Goal: Task Accomplishment & Management: Manage account settings

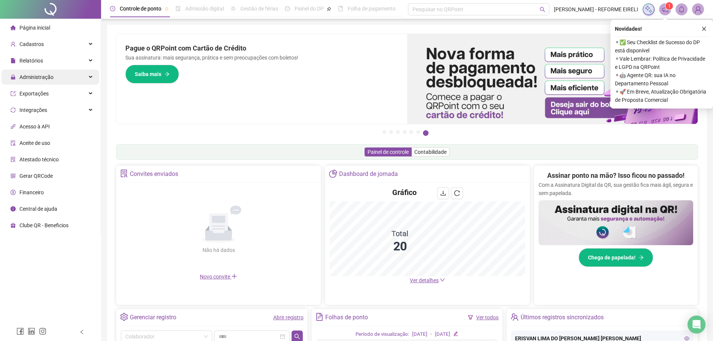
click at [33, 75] on span "Administração" at bounding box center [36, 77] width 34 height 6
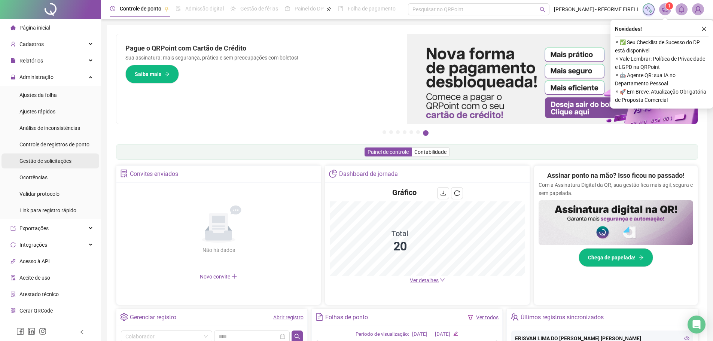
click at [35, 158] on span "Gestão de solicitações" at bounding box center [45, 161] width 52 height 6
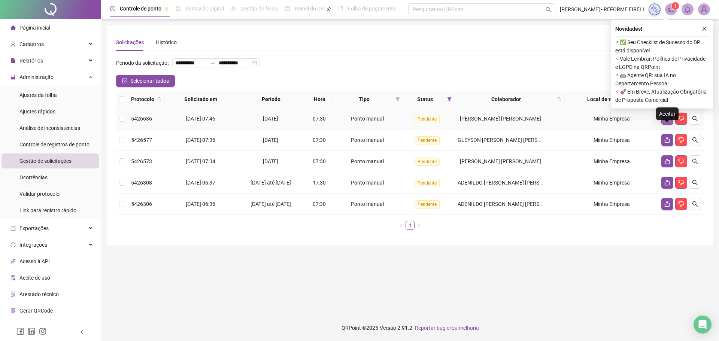
click at [666, 122] on icon "like" at bounding box center [667, 119] width 5 height 6
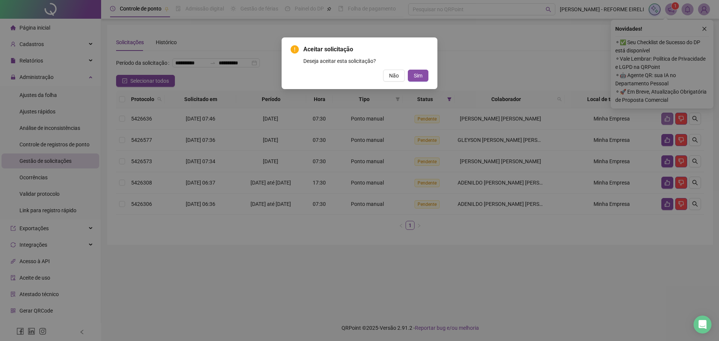
click at [408, 70] on button "Sim" at bounding box center [418, 76] width 21 height 12
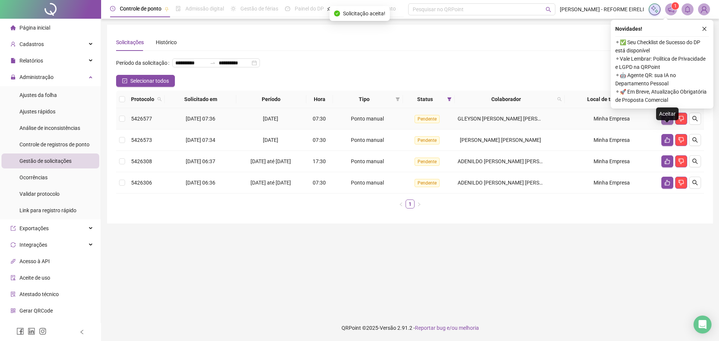
click at [666, 122] on icon "like" at bounding box center [667, 119] width 5 height 6
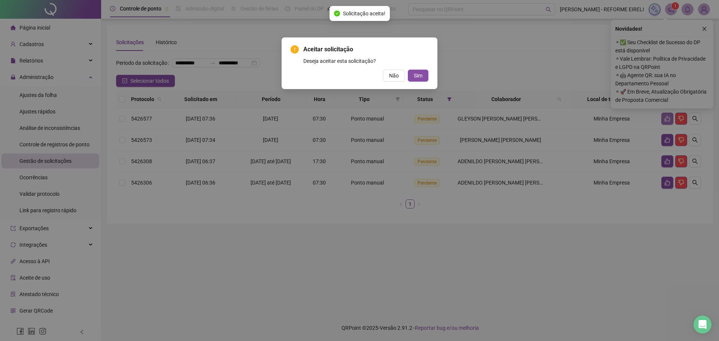
click at [408, 70] on button "Sim" at bounding box center [418, 76] width 21 height 12
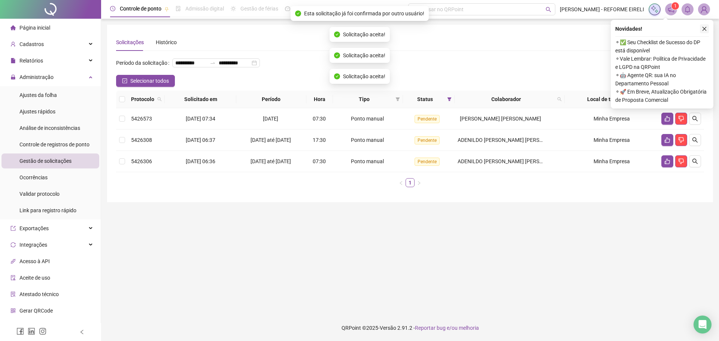
click at [705, 31] on button "button" at bounding box center [704, 28] width 9 height 9
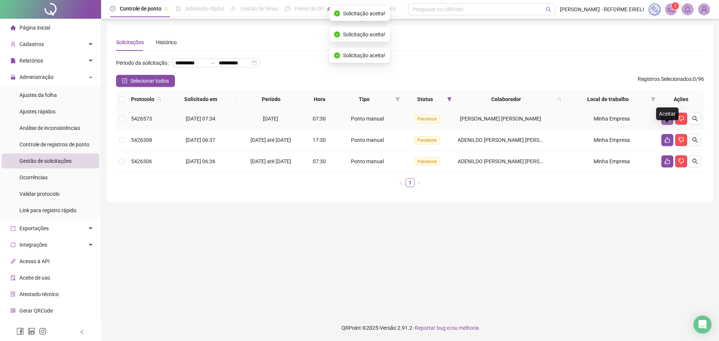
click at [669, 122] on icon "like" at bounding box center [667, 119] width 6 height 6
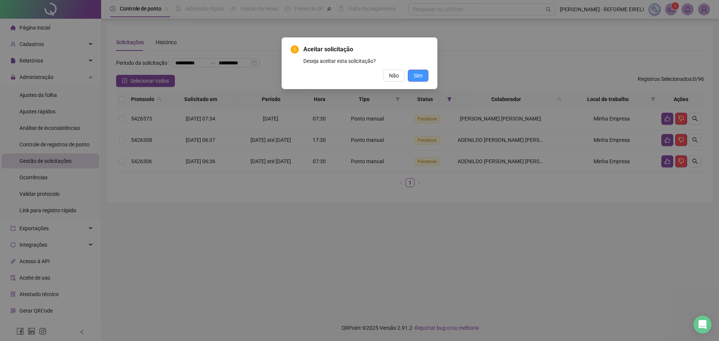
click at [419, 77] on span "Sim" at bounding box center [418, 76] width 9 height 8
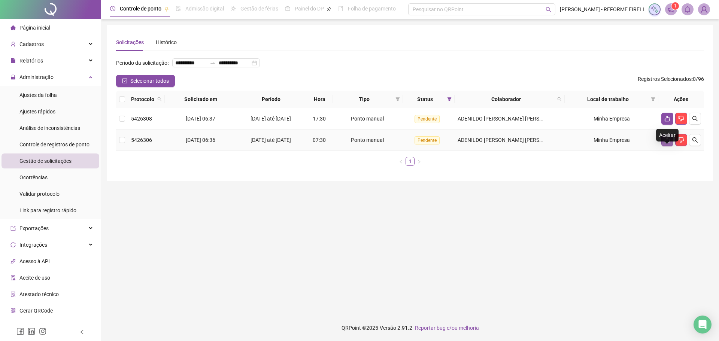
click at [672, 146] on button "button" at bounding box center [667, 140] width 12 height 12
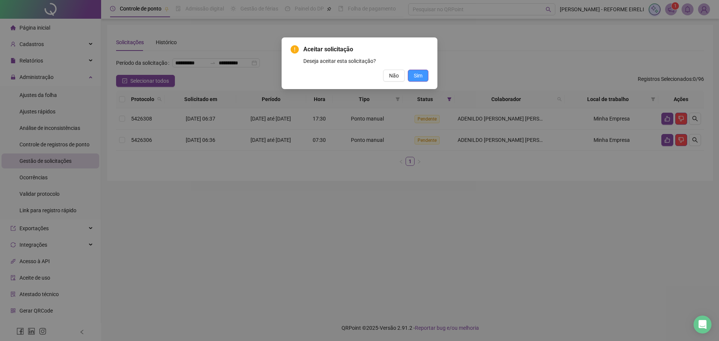
click at [423, 75] on button "Sim" at bounding box center [418, 76] width 21 height 12
